Goal: Information Seeking & Learning: Learn about a topic

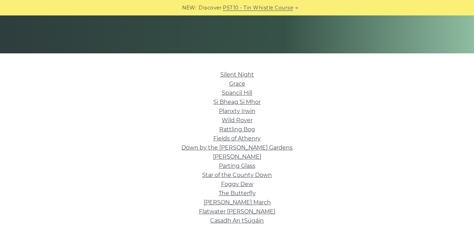
scroll to position [150, 0]
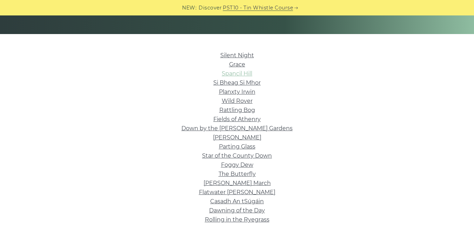
click at [234, 73] on link "Spancil Hill" at bounding box center [237, 73] width 31 height 7
click at [237, 65] on link "Grace" at bounding box center [237, 64] width 16 height 7
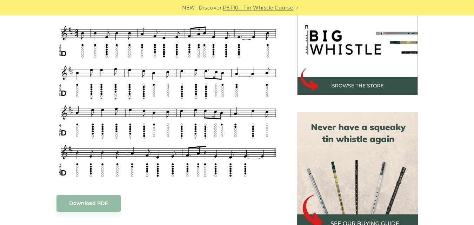
scroll to position [210, 0]
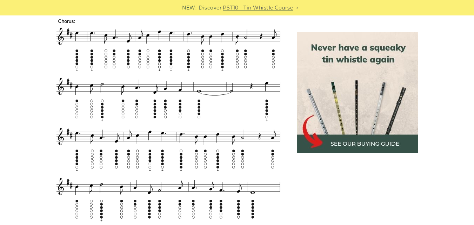
scroll to position [461, 0]
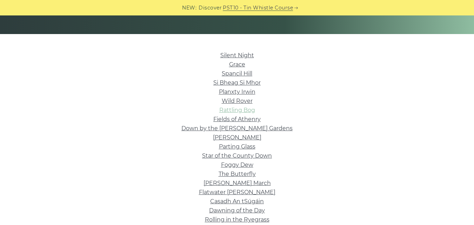
click at [243, 109] on link "Rattling Bog" at bounding box center [237, 110] width 36 height 7
click at [254, 117] on link "Fields of Athenry" at bounding box center [236, 119] width 47 height 7
click at [240, 147] on link "Parting Glass" at bounding box center [237, 146] width 36 height 7
click at [245, 154] on link "Star of the County Down" at bounding box center [237, 155] width 70 height 7
click at [250, 163] on link "Foggy Dew" at bounding box center [237, 164] width 32 height 7
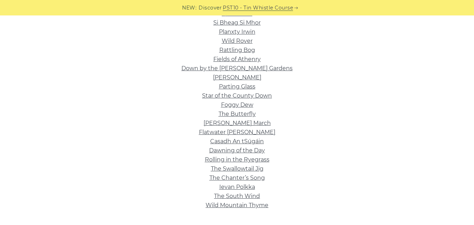
scroll to position [213, 0]
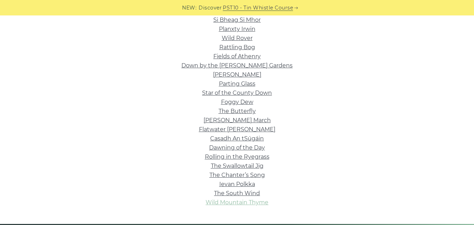
click at [246, 200] on link "Wild Mountain Thyme" at bounding box center [237, 202] width 63 height 7
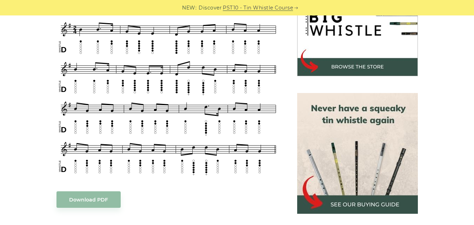
scroll to position [248, 0]
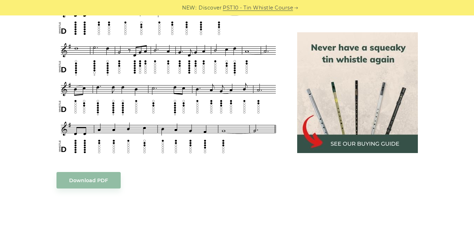
scroll to position [379, 0]
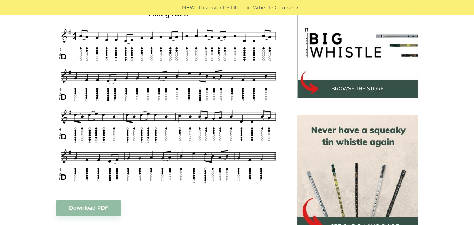
scroll to position [229, 0]
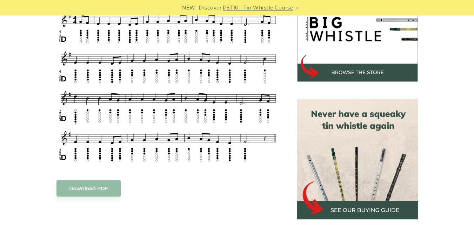
scroll to position [229, 0]
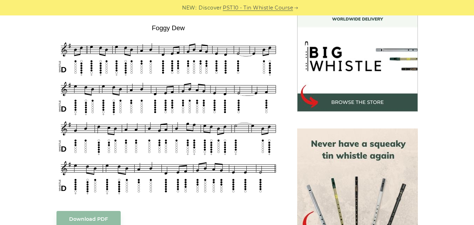
scroll to position [207, 0]
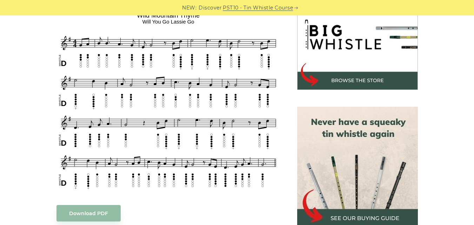
scroll to position [237, 0]
